Goal: Information Seeking & Learning: Learn about a topic

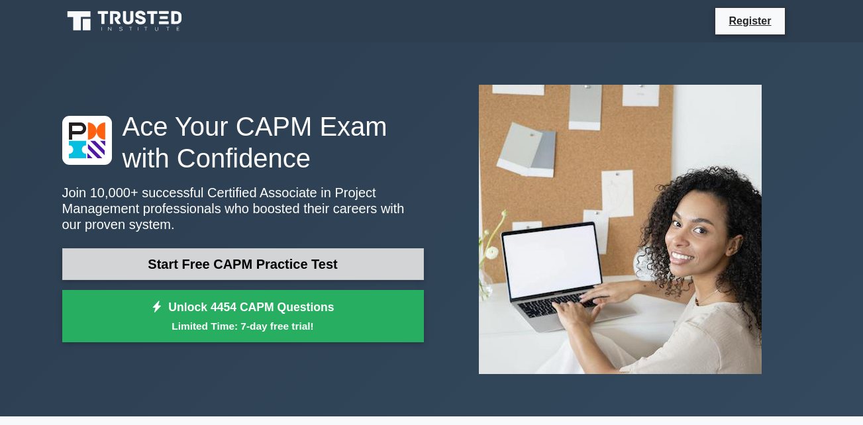
click at [212, 267] on link "Start Free CAPM Practice Test" at bounding box center [243, 264] width 362 height 32
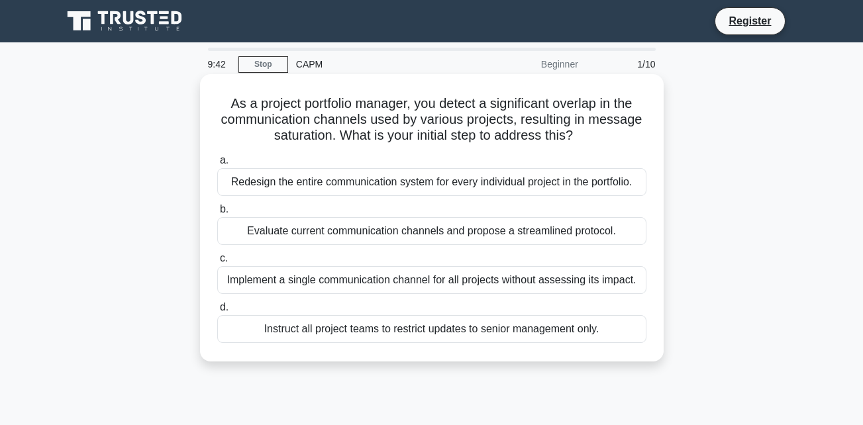
click at [515, 227] on div "Evaluate current communication channels and propose a streamlined protocol." at bounding box center [431, 231] width 429 height 28
click at [217, 214] on input "b. Evaluate current communication channels and propose a streamlined protocol." at bounding box center [217, 209] width 0 height 9
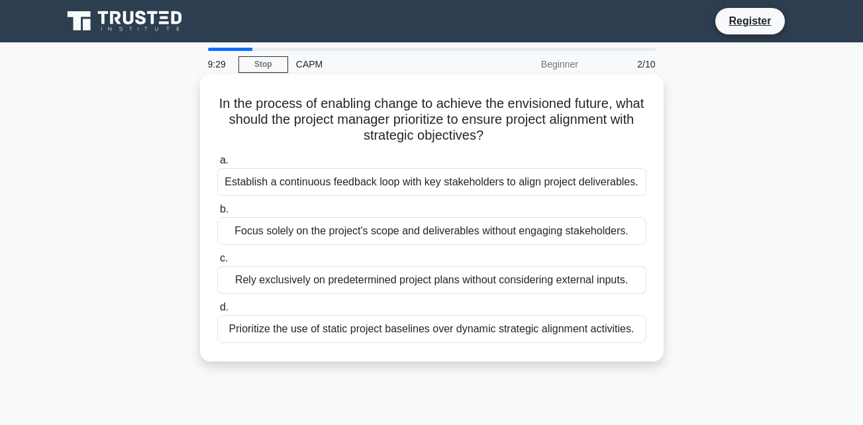
click at [526, 327] on div "Prioritize the use of static project baselines over dynamic strategic alignment…" at bounding box center [431, 329] width 429 height 28
click at [217, 312] on input "d. Prioritize the use of static project baselines over dynamic strategic alignm…" at bounding box center [217, 307] width 0 height 9
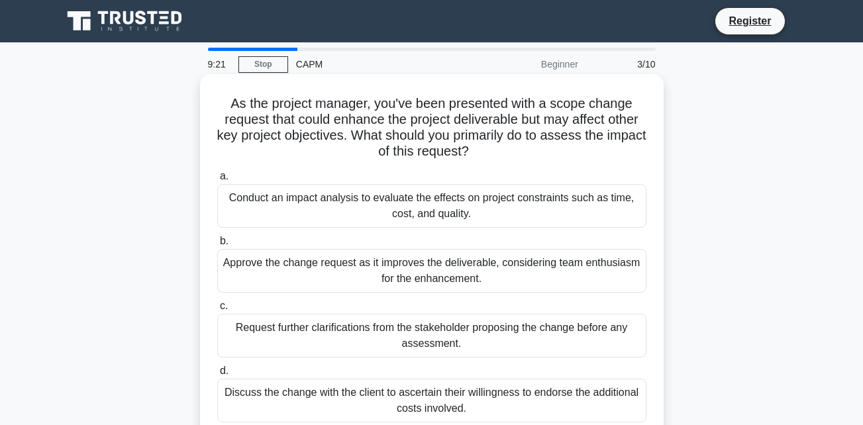
scroll to position [199, 0]
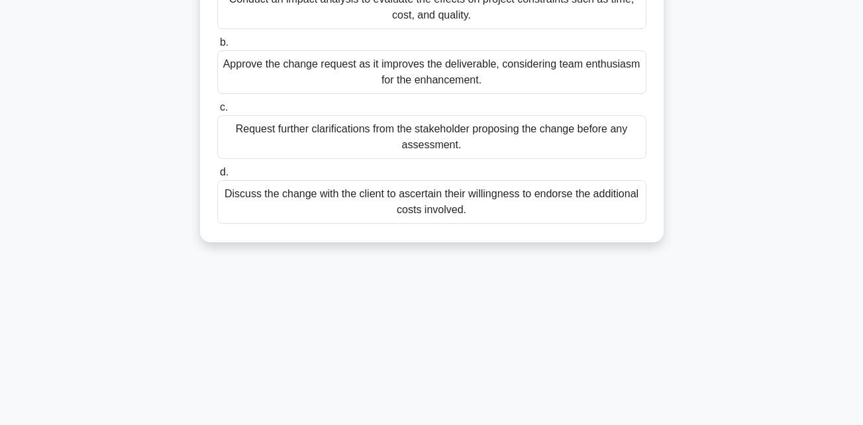
click at [462, 221] on div "Discuss the change with the client to ascertain their willingness to endorse th…" at bounding box center [431, 202] width 429 height 44
click at [217, 177] on input "d. Discuss the change with the client to ascertain their willingness to endorse…" at bounding box center [217, 172] width 0 height 9
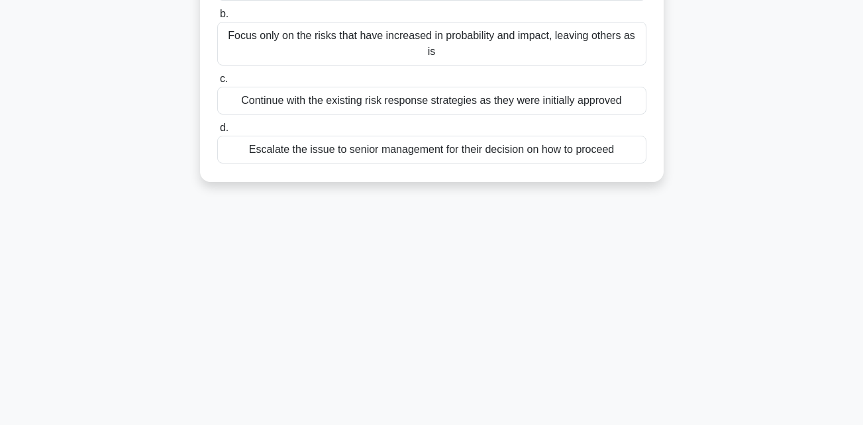
scroll to position [0, 0]
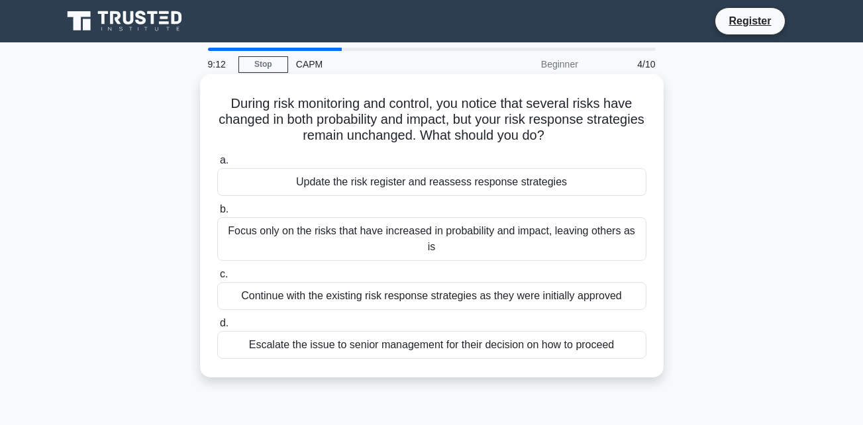
drag, startPoint x: 462, startPoint y: 221, endPoint x: 412, endPoint y: 146, distance: 89.9
click at [412, 146] on div "During risk monitoring and control, you notice that several risks have changed …" at bounding box center [431, 226] width 453 height 293
click at [437, 182] on div "Update the risk register and reassess response strategies" at bounding box center [431, 182] width 429 height 28
click at [217, 165] on input "a. Update the risk register and reassess response strategies" at bounding box center [217, 160] width 0 height 9
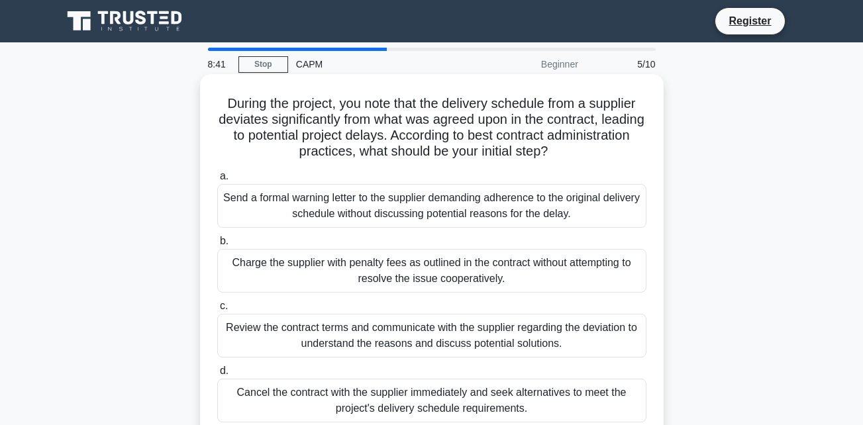
click at [442, 209] on div "Send a formal warning letter to the supplier demanding adherence to the origina…" at bounding box center [431, 206] width 429 height 44
click at [217, 181] on input "a. Send a formal warning letter to the supplier demanding adherence to the orig…" at bounding box center [217, 176] width 0 height 9
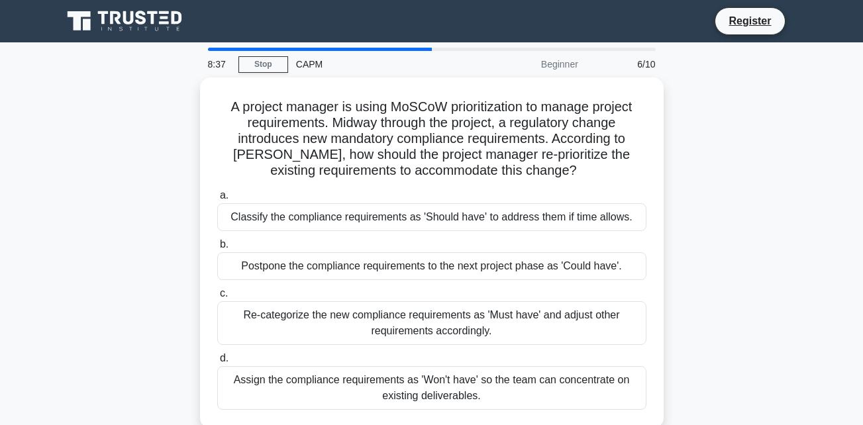
click at [442, 209] on div "Classify the compliance requirements as 'Should have' to address them if time a…" at bounding box center [431, 217] width 429 height 28
click at [217, 200] on input "a. Classify the compliance requirements as 'Should have' to address them if tim…" at bounding box center [217, 195] width 0 height 9
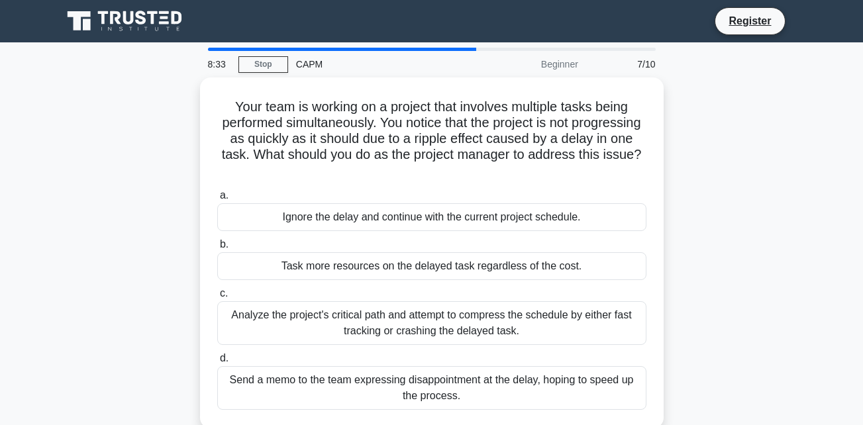
click at [442, 209] on div "Ignore the delay and continue with the current project schedule." at bounding box center [431, 217] width 429 height 28
click at [217, 200] on input "a. Ignore the delay and continue with the current project schedule." at bounding box center [217, 195] width 0 height 9
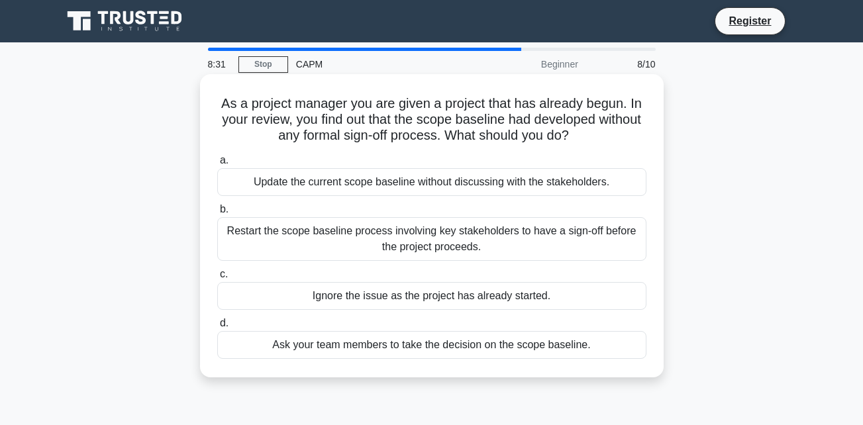
click at [436, 240] on div "Restart the scope baseline process involving key stakeholders to have a sign-of…" at bounding box center [431, 239] width 429 height 44
click at [217, 214] on input "b. Restart the scope baseline process involving key stakeholders to have a sign…" at bounding box center [217, 209] width 0 height 9
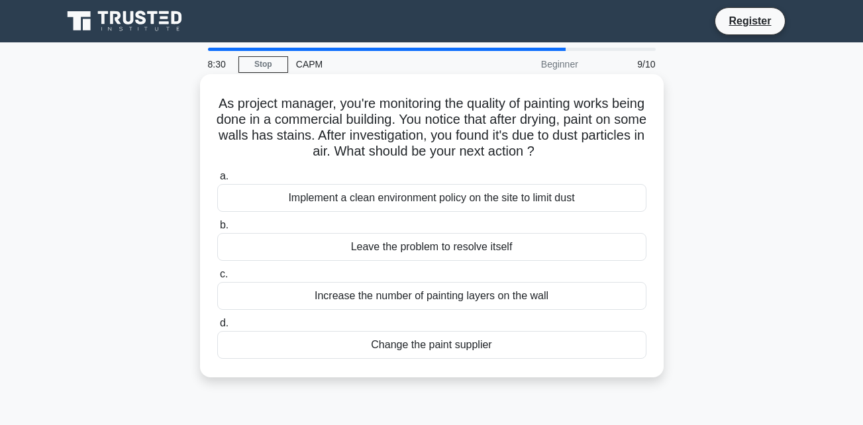
click at [441, 249] on div "Leave the problem to resolve itself" at bounding box center [431, 247] width 429 height 28
click at [217, 230] on input "b. Leave the problem to resolve itself" at bounding box center [217, 225] width 0 height 9
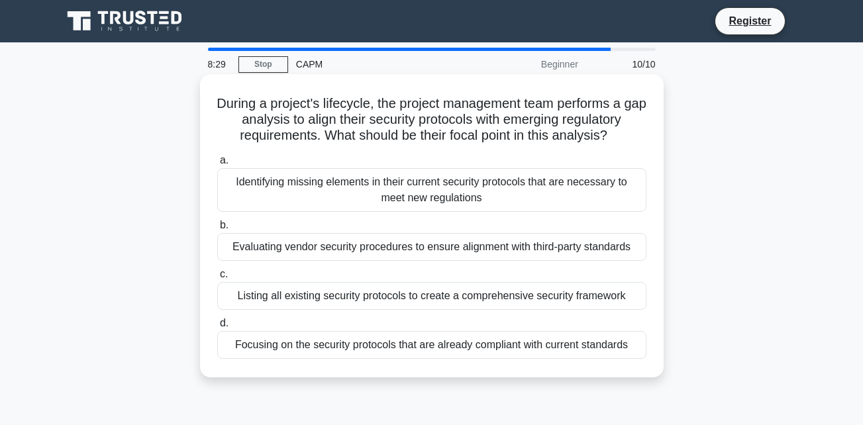
click at [449, 290] on div "Listing all existing security protocols to create a comprehensive security fram…" at bounding box center [431, 296] width 429 height 28
click at [217, 279] on input "c. Listing all existing security protocols to create a comprehensive security f…" at bounding box center [217, 274] width 0 height 9
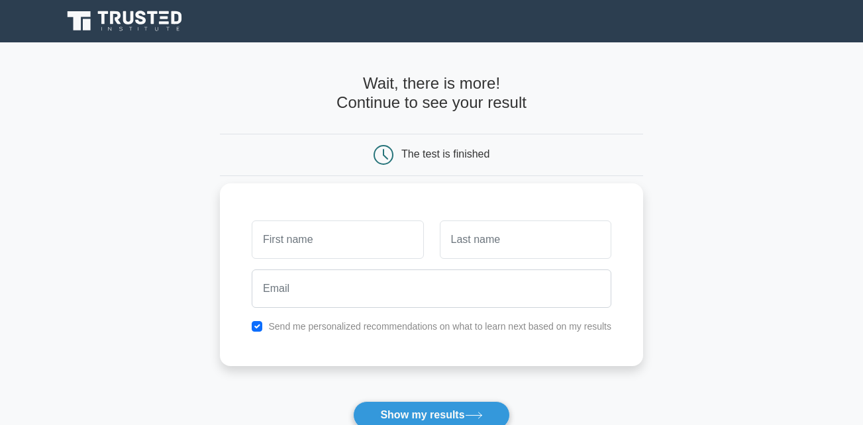
scroll to position [66, 0]
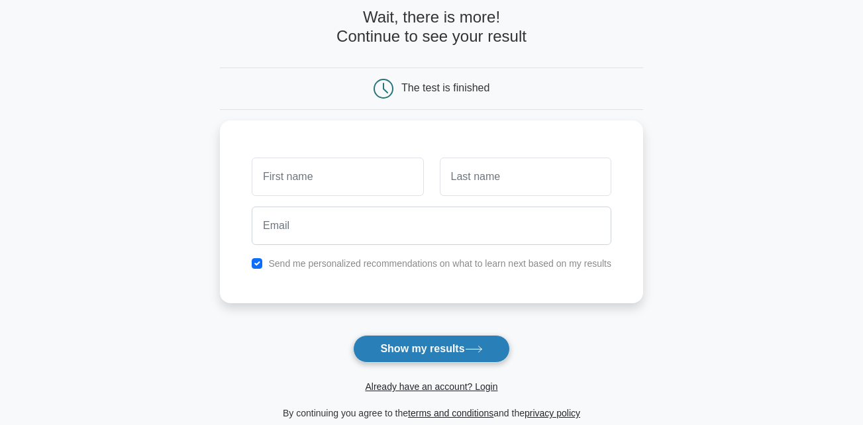
click at [439, 350] on button "Show my results" at bounding box center [431, 349] width 156 height 28
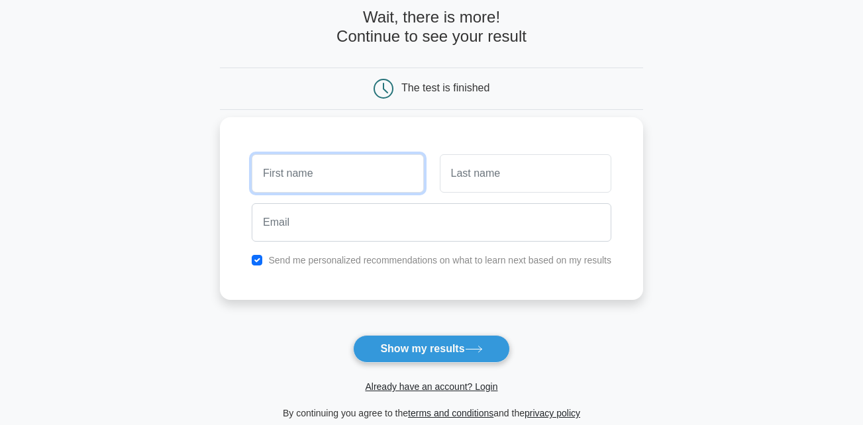
click at [345, 177] on input "text" at bounding box center [338, 173] width 172 height 38
type input "Hanan"
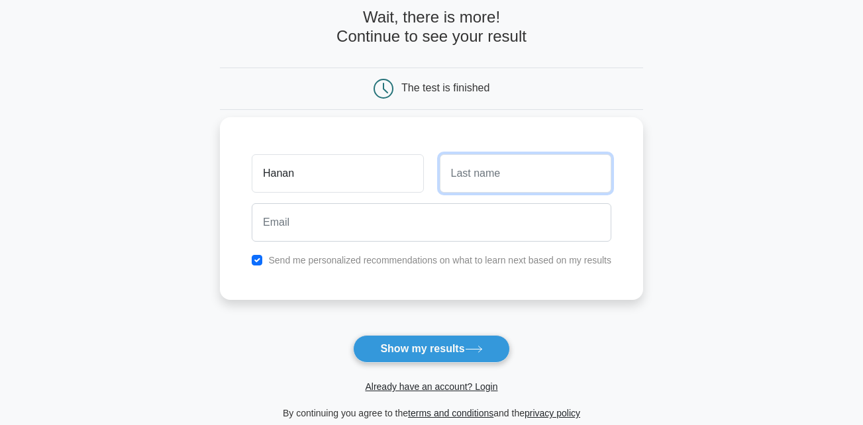
click at [474, 178] on input "text" at bounding box center [526, 173] width 172 height 38
type input ".Fouad"
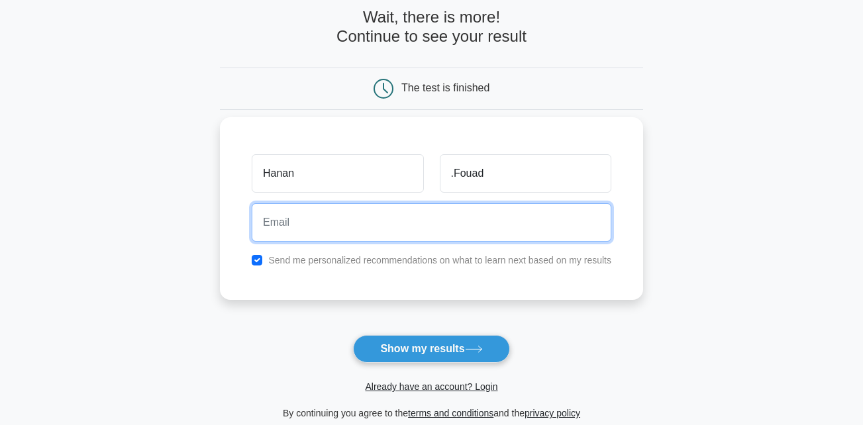
click at [491, 227] on input "email" at bounding box center [432, 222] width 360 height 38
type input "hananfouad567@gmail.com"
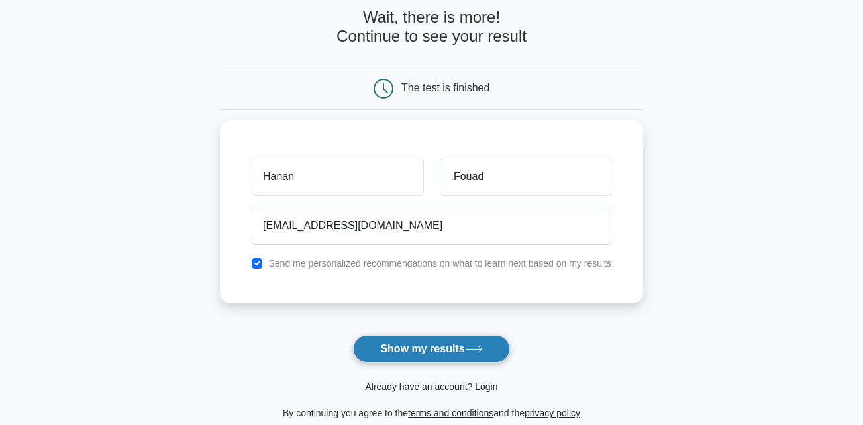
click at [422, 349] on button "Show my results" at bounding box center [431, 349] width 156 height 28
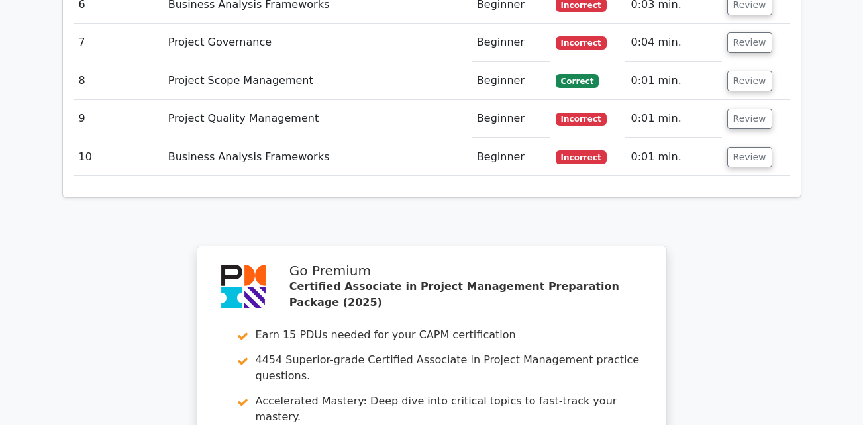
scroll to position [2442, 0]
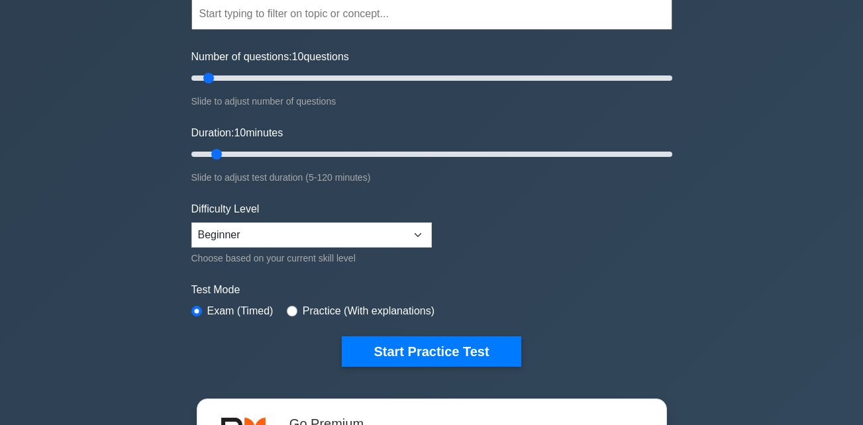
scroll to position [331, 0]
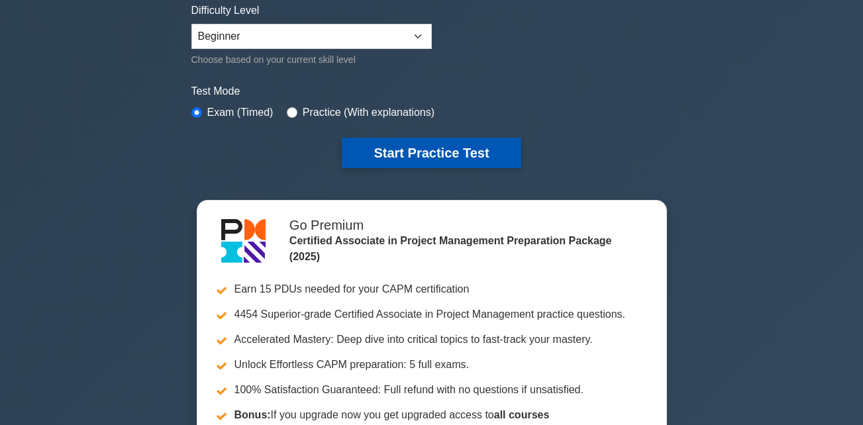
click at [398, 155] on button "Start Practice Test" at bounding box center [431, 153] width 179 height 30
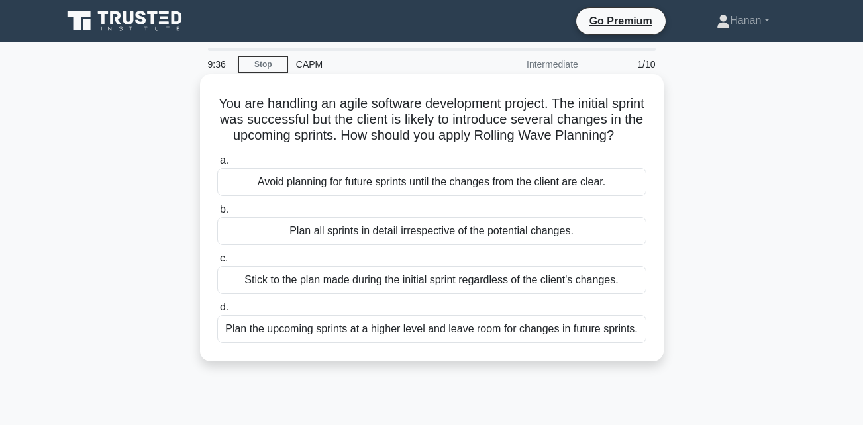
click at [416, 343] on div "Plan the upcoming sprints at a higher level and leave room for changes in futur…" at bounding box center [431, 329] width 429 height 28
click at [217, 312] on input "d. Plan the upcoming sprints at a higher level and leave room for changes in fu…" at bounding box center [217, 307] width 0 height 9
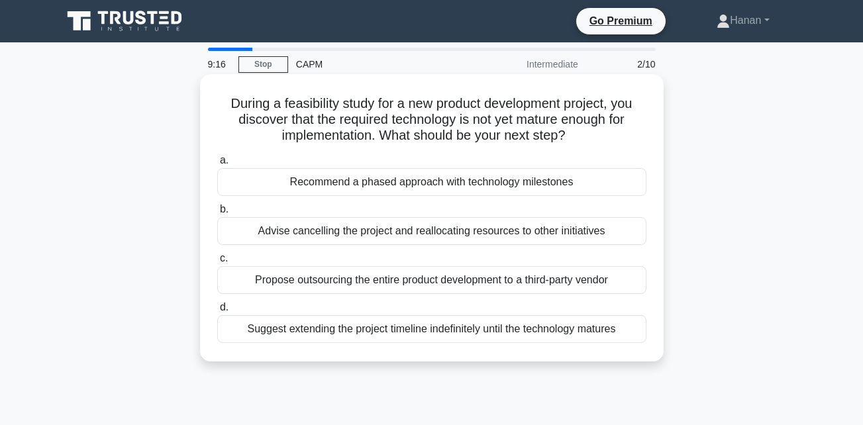
click at [387, 274] on div "Propose outsourcing the entire product development to a third-party vendor" at bounding box center [431, 280] width 429 height 28
click at [217, 263] on input "c. Propose outsourcing the entire product development to a third-party vendor" at bounding box center [217, 258] width 0 height 9
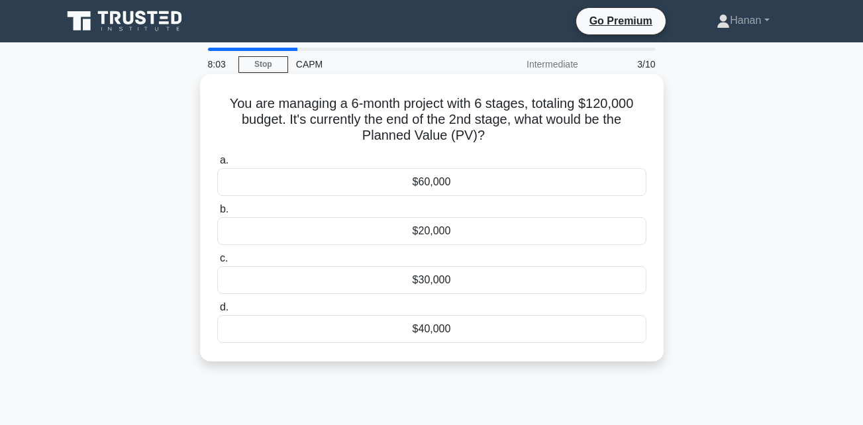
click at [421, 332] on div "$40,000" at bounding box center [431, 329] width 429 height 28
click at [217, 312] on input "d. $40,000" at bounding box center [217, 307] width 0 height 9
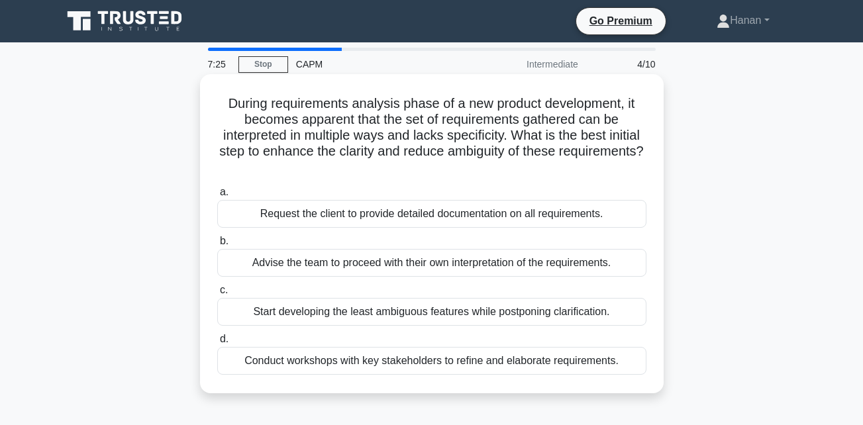
click at [431, 366] on div "Conduct workshops with key stakeholders to refine and elaborate requirements." at bounding box center [431, 361] width 429 height 28
click at [217, 344] on input "d. Conduct workshops with key stakeholders to refine and elaborate requirements." at bounding box center [217, 339] width 0 height 9
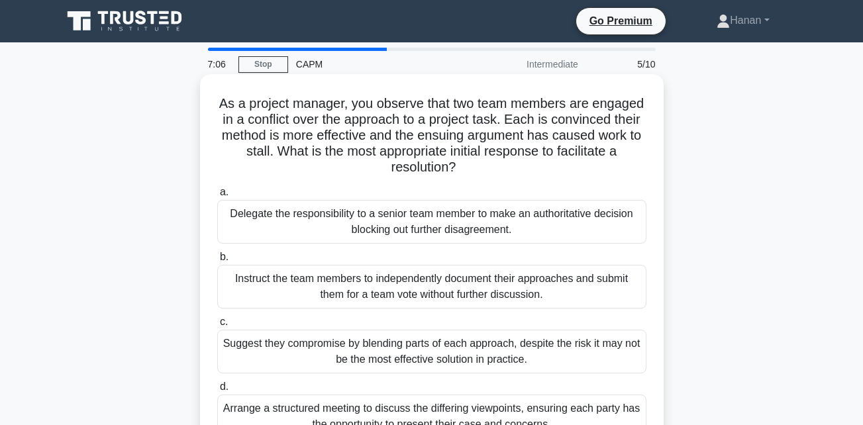
scroll to position [133, 0]
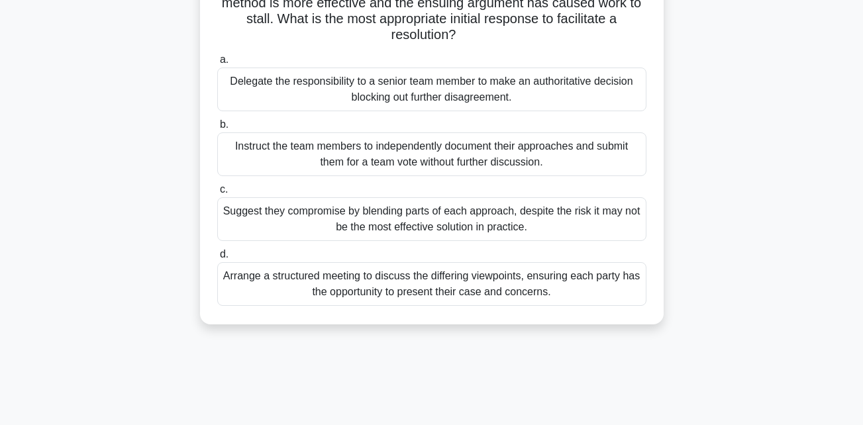
click at [420, 293] on div "Arrange a structured meeting to discuss the differing viewpoints, ensuring each…" at bounding box center [431, 284] width 429 height 44
click at [217, 259] on input "d. Arrange a structured meeting to discuss the differing viewpoints, ensuring e…" at bounding box center [217, 254] width 0 height 9
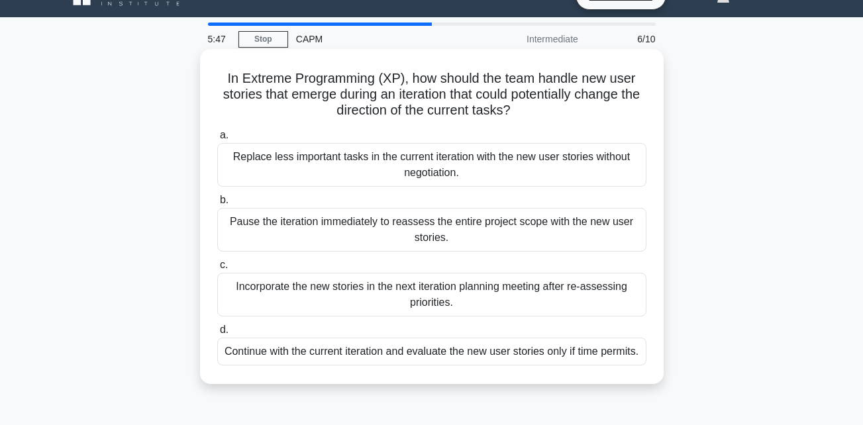
scroll to position [0, 0]
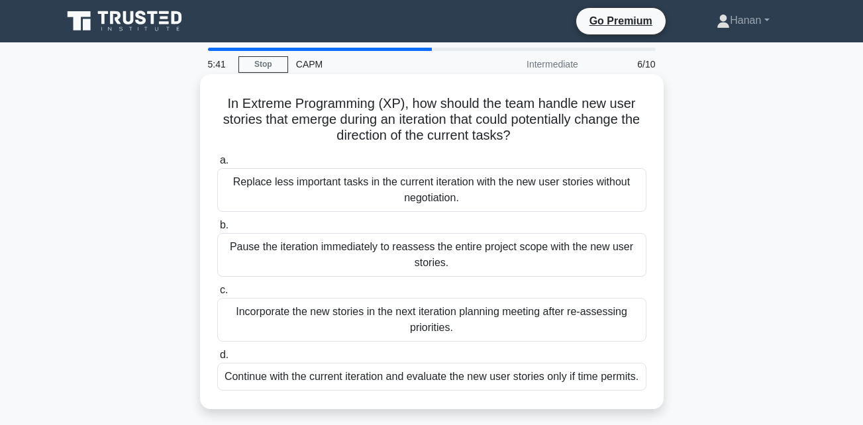
click at [360, 325] on div "Incorporate the new stories in the next iteration planning meeting after re-ass…" at bounding box center [431, 320] width 429 height 44
click at [217, 295] on input "c. Incorporate the new stories in the next iteration planning meeting after re-…" at bounding box center [217, 290] width 0 height 9
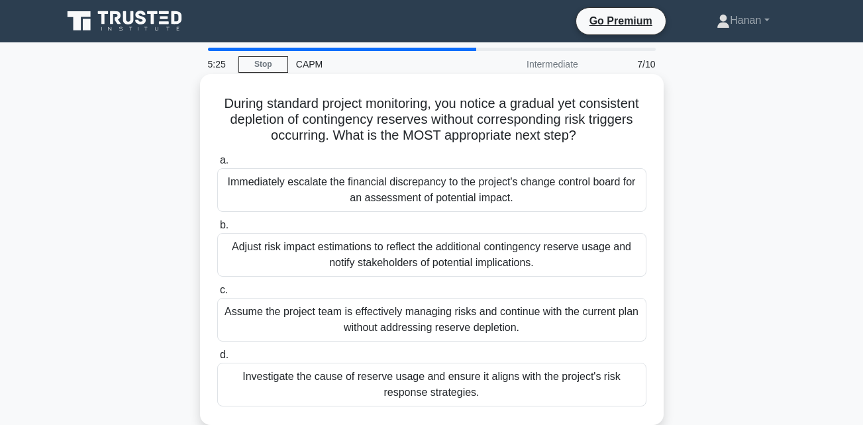
click at [330, 255] on div "Adjust risk impact estimations to reflect the additional contingency reserve us…" at bounding box center [431, 255] width 429 height 44
click at [217, 230] on input "b. Adjust risk impact estimations to reflect the additional contingency reserve…" at bounding box center [217, 225] width 0 height 9
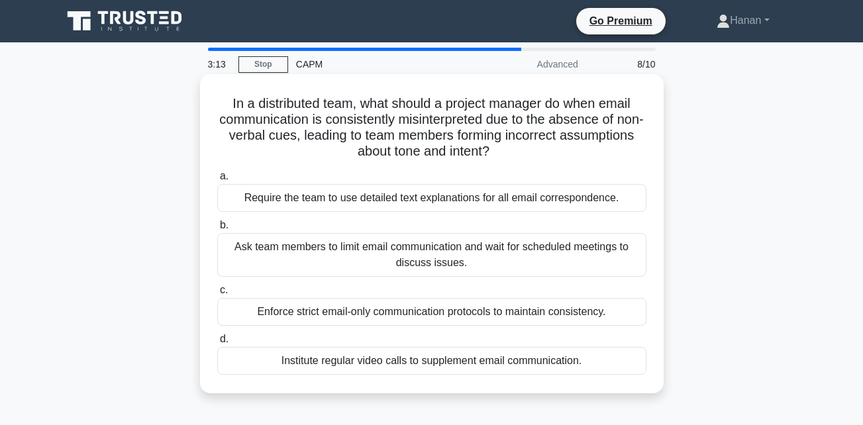
click at [376, 309] on div "Enforce strict email-only communication protocols to maintain consistency." at bounding box center [431, 312] width 429 height 28
click at [217, 295] on input "c. Enforce strict email-only communication protocols to maintain consistency." at bounding box center [217, 290] width 0 height 9
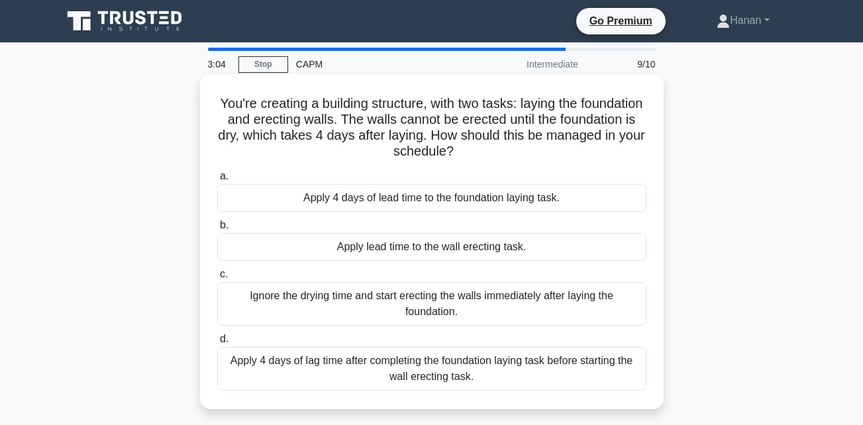
click at [382, 362] on div "Apply 4 days of lag time after completing the foundation laying task before sta…" at bounding box center [431, 369] width 429 height 44
click at [217, 344] on input "d. Apply 4 days of lag time after completing the foundation laying task before …" at bounding box center [217, 339] width 0 height 9
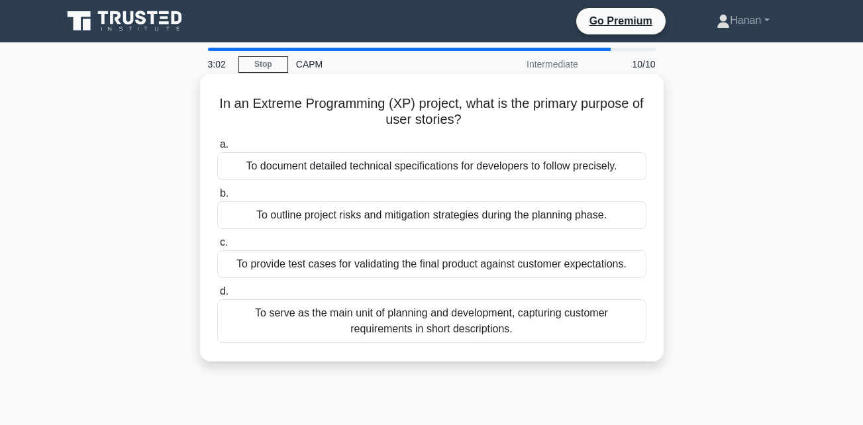
click at [364, 333] on div "To serve as the main unit of planning and development, capturing customer requi…" at bounding box center [431, 321] width 429 height 44
click at [217, 296] on input "d. To serve as the main unit of planning and development, capturing customer re…" at bounding box center [217, 292] width 0 height 9
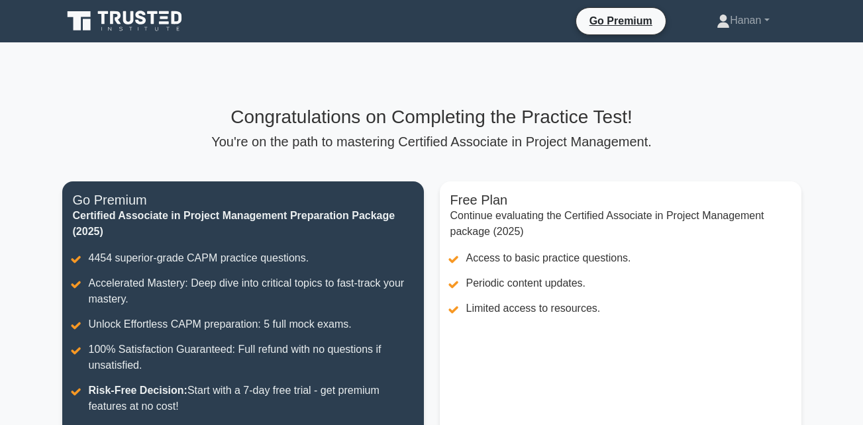
scroll to position [265, 0]
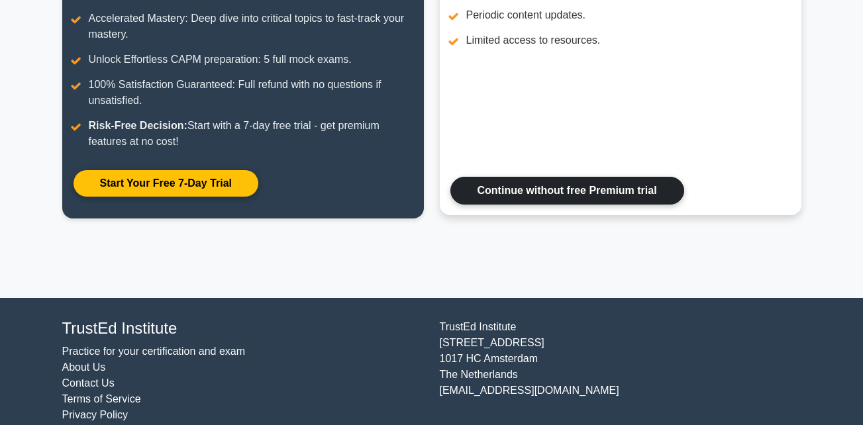
click at [541, 184] on link "Continue without free Premium trial" at bounding box center [568, 191] width 234 height 28
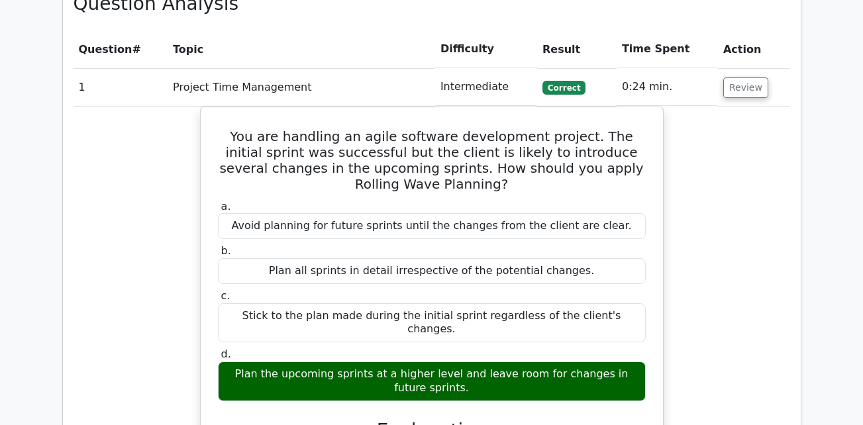
scroll to position [989, 0]
